Goal: Communication & Community: Answer question/provide support

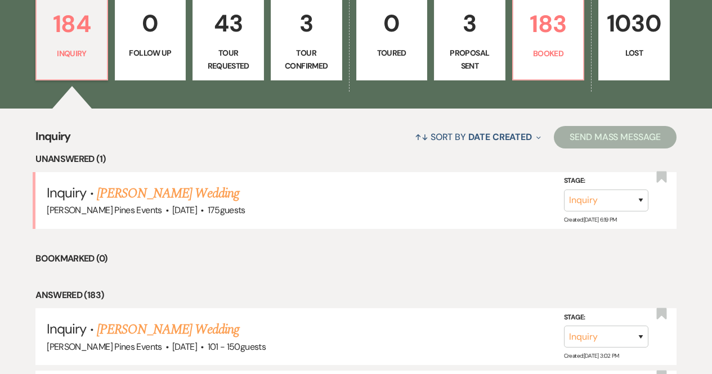
scroll to position [325, 0]
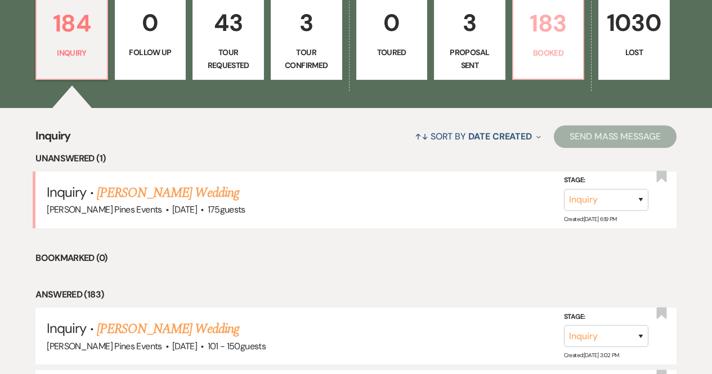
click at [521, 40] on p "183" at bounding box center [548, 24] width 57 height 38
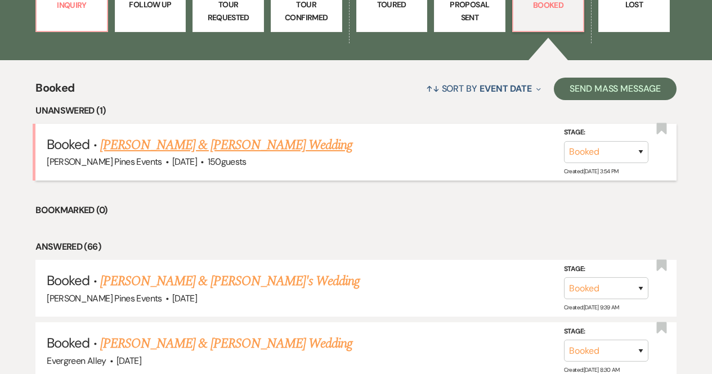
scroll to position [372, 0]
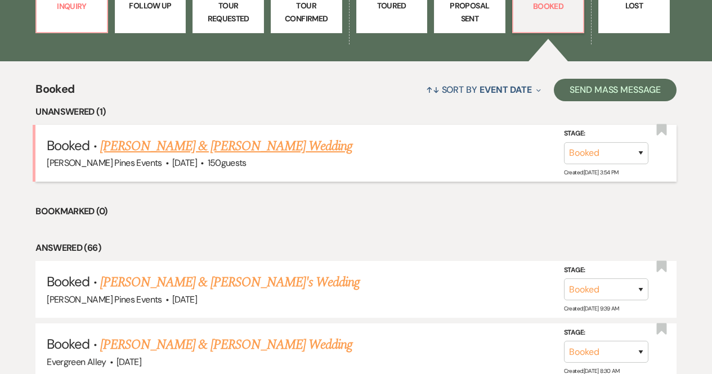
click at [197, 149] on link "[PERSON_NAME] & [PERSON_NAME] Wedding" at bounding box center [226, 146] width 252 height 20
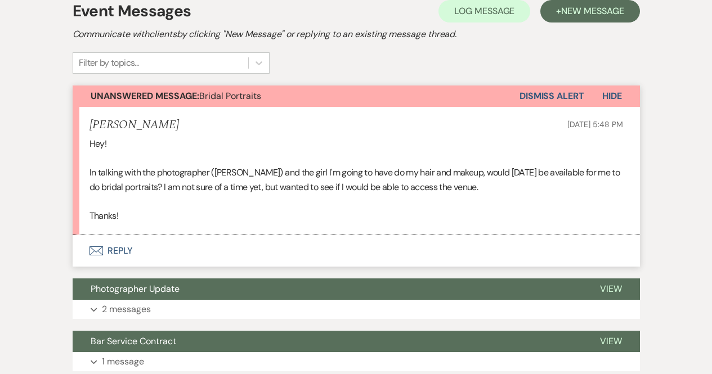
scroll to position [252, 0]
click at [184, 244] on button "Envelope Reply" at bounding box center [356, 251] width 567 height 32
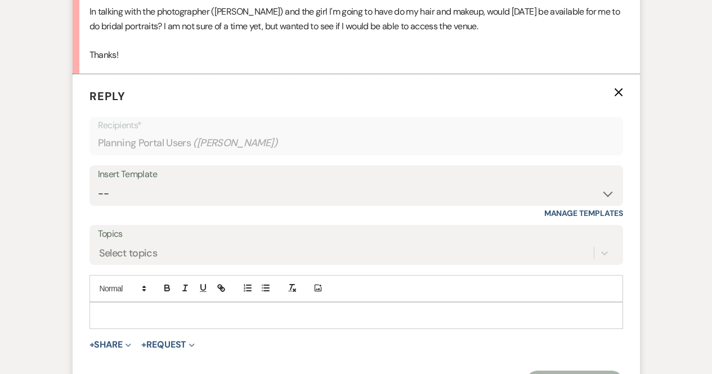
scroll to position [415, 0]
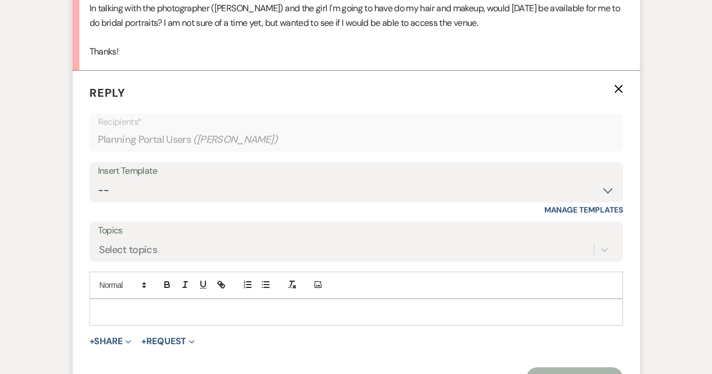
click at [185, 303] on div at bounding box center [356, 312] width 533 height 26
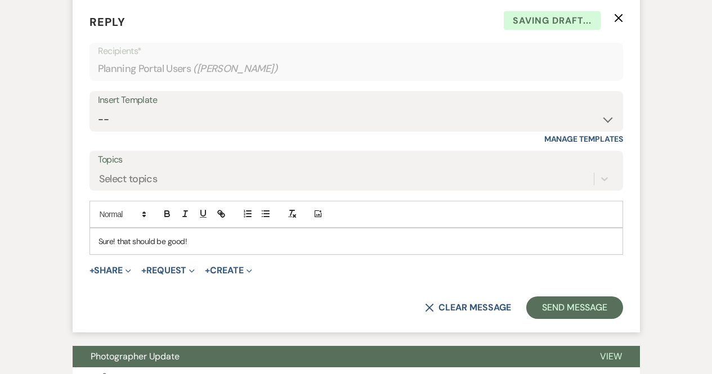
scroll to position [488, 0]
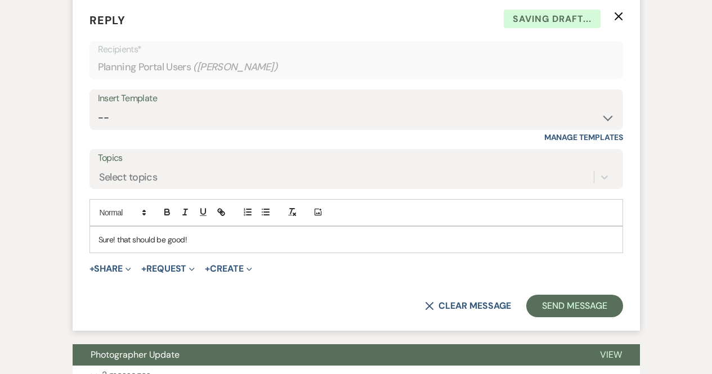
click at [573, 319] on form "Reply X Saving draft... Recipients* Planning Portal Users ( [PERSON_NAME] ) Ins…" at bounding box center [356, 164] width 567 height 333
click at [567, 297] on button "Send Message" at bounding box center [574, 306] width 96 height 23
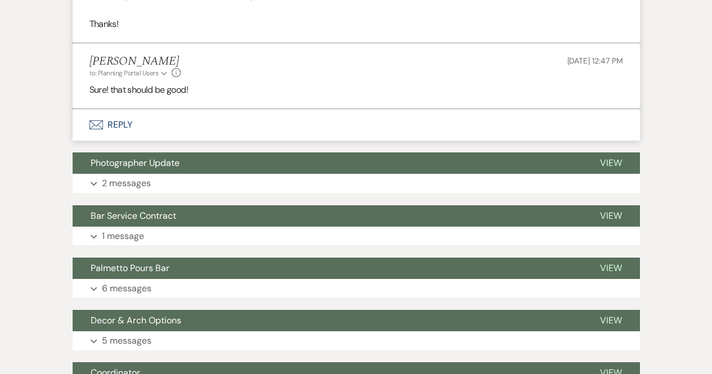
scroll to position [443, 0]
